Goal: Navigation & Orientation: Understand site structure

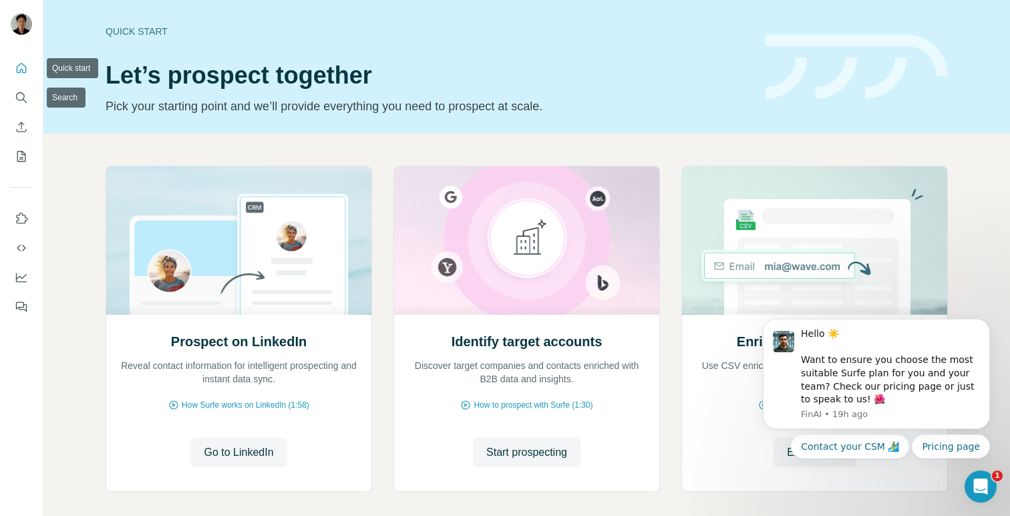
click at [24, 77] on button "Quick start" at bounding box center [21, 68] width 21 height 24
click at [19, 156] on icon "My lists" at bounding box center [21, 156] width 13 height 13
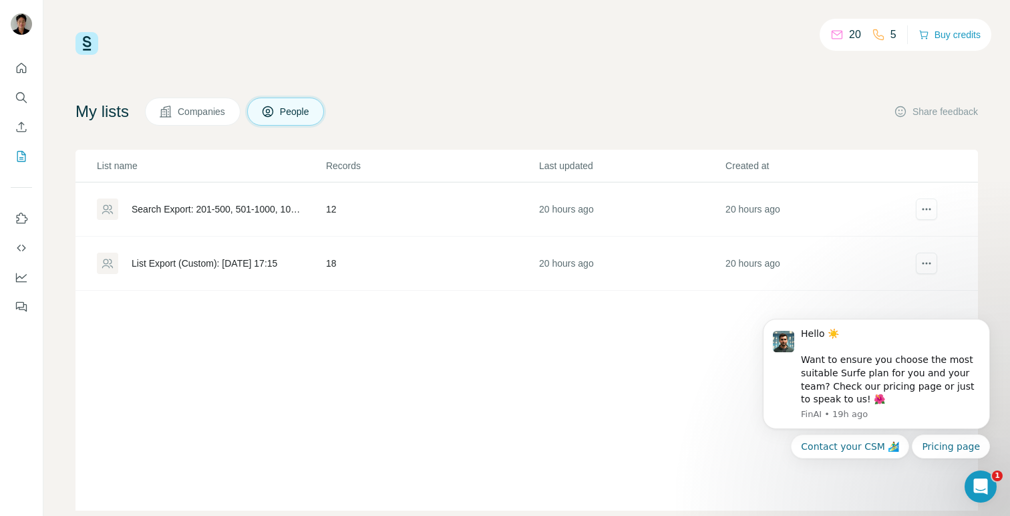
click at [208, 116] on span "Companies" at bounding box center [202, 111] width 49 height 13
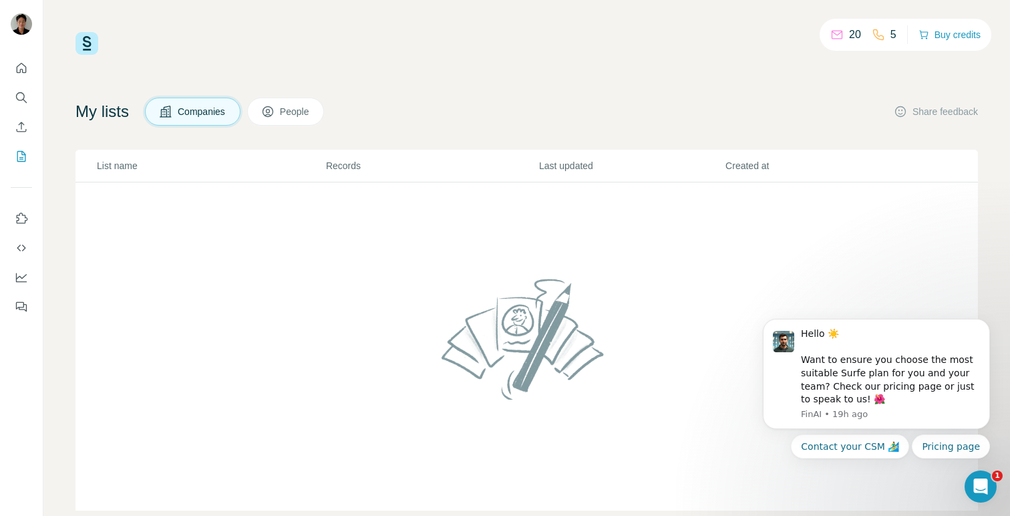
click at [275, 106] on icon at bounding box center [267, 111] width 13 height 13
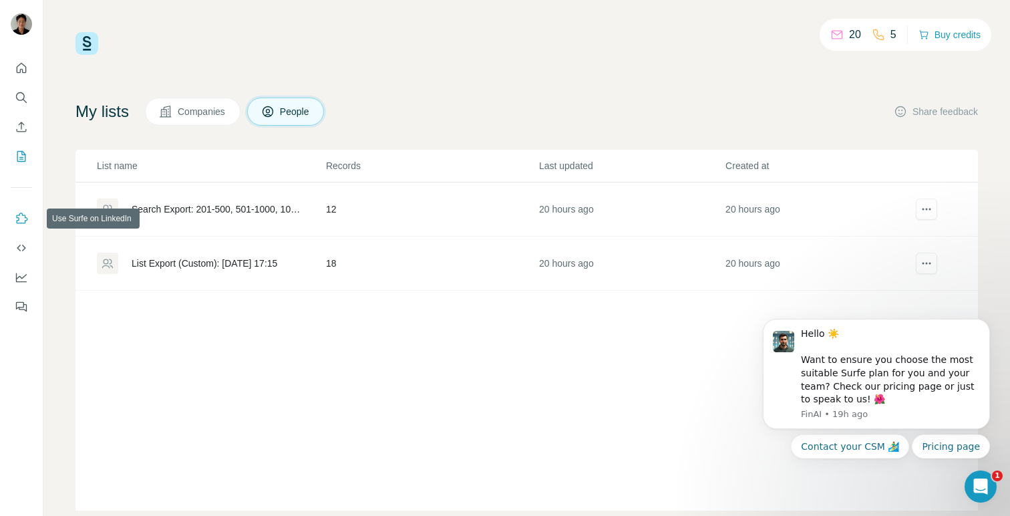
click at [20, 219] on icon "Use Surfe on LinkedIn" at bounding box center [21, 218] width 13 height 13
